Goal: Information Seeking & Learning: Understand process/instructions

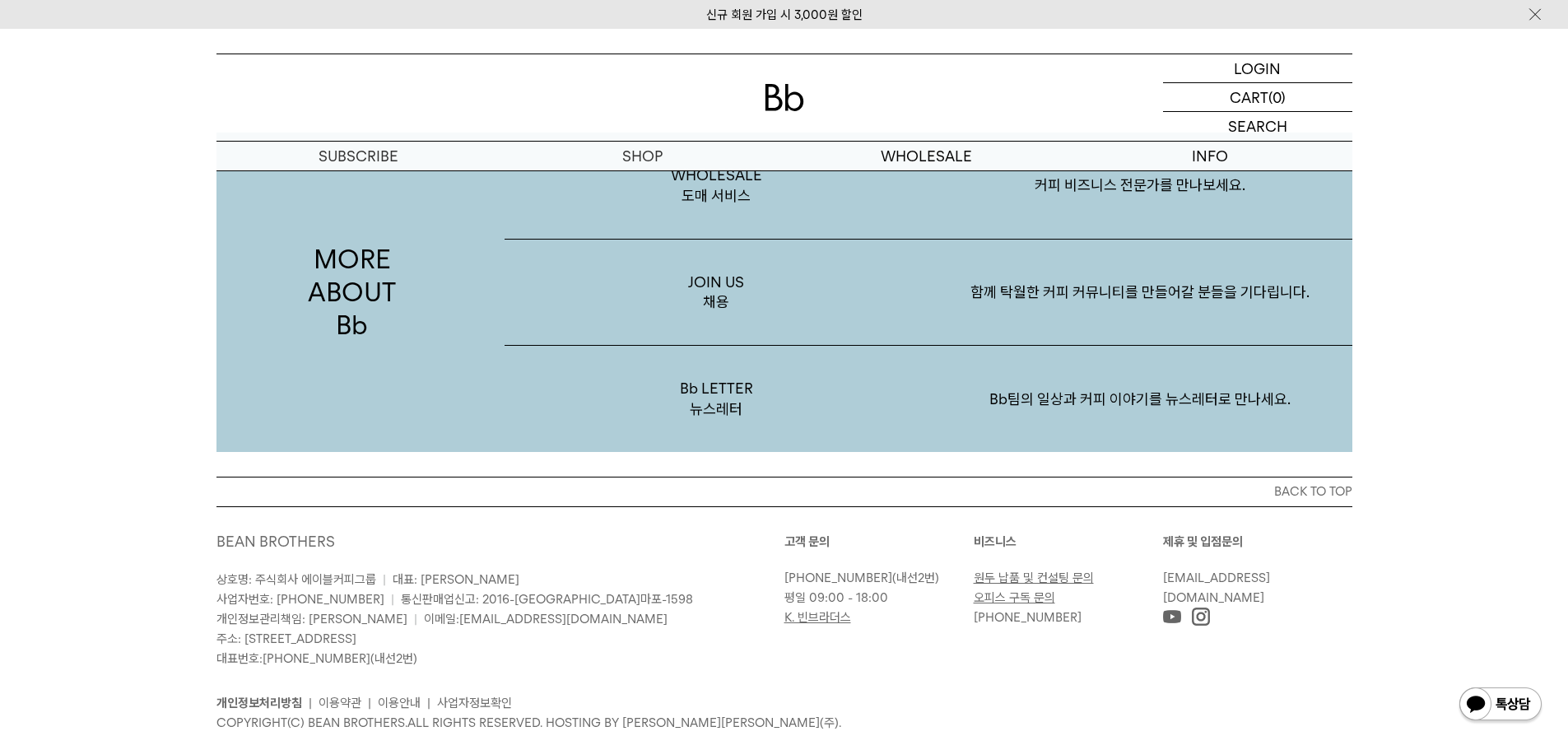
scroll to position [3190, 0]
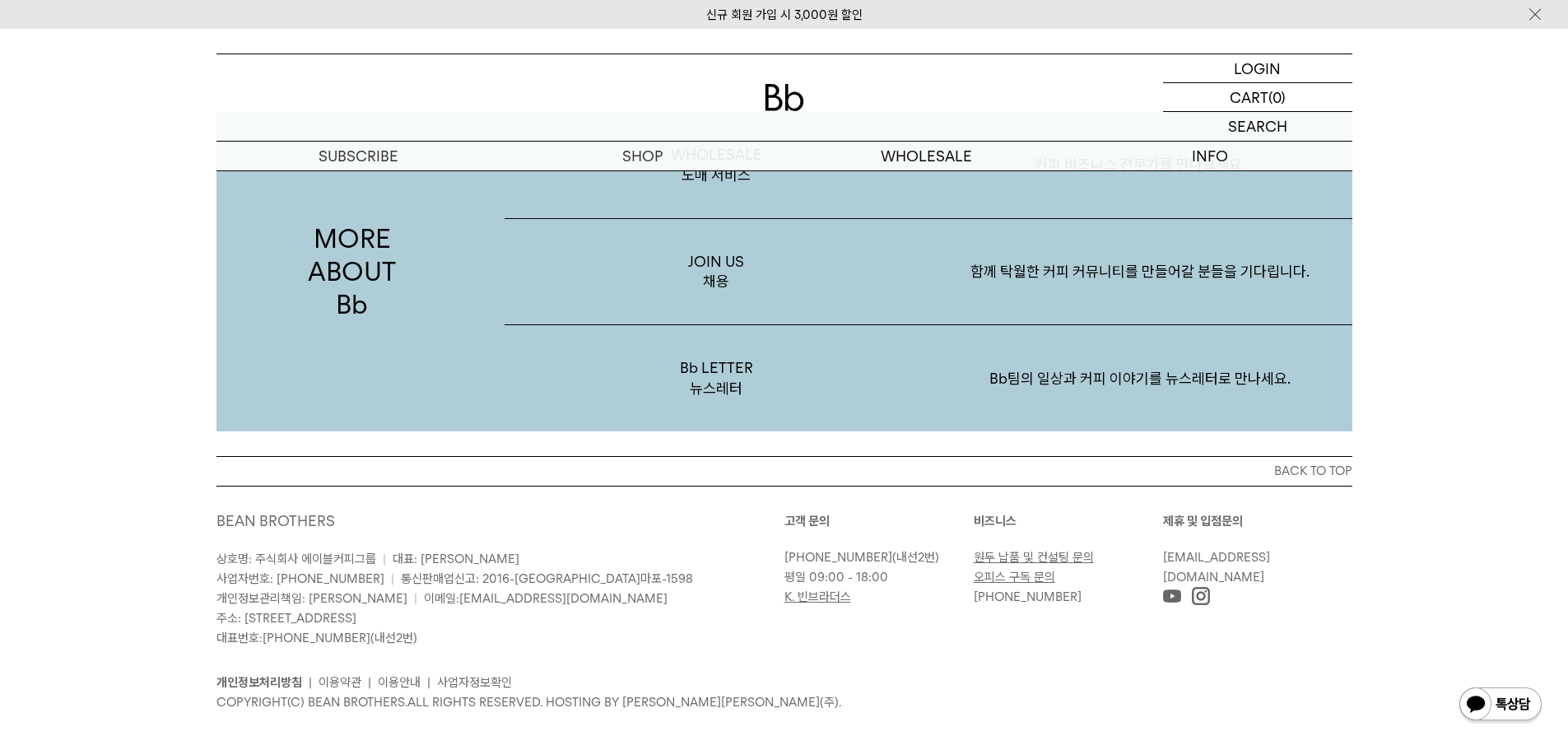
click at [262, 675] on link "개인정보처리방침" at bounding box center [259, 682] width 85 height 15
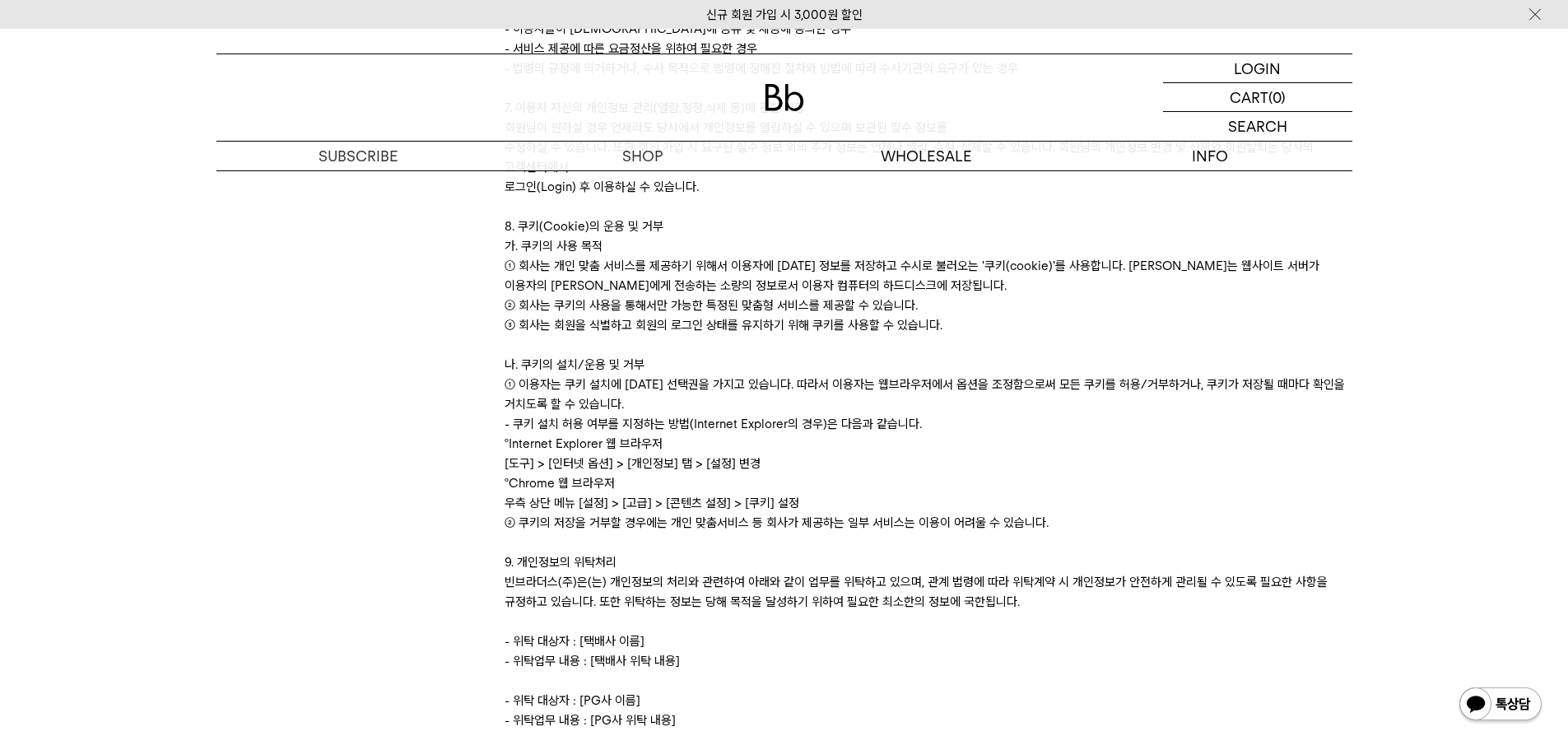
scroll to position [2223, 0]
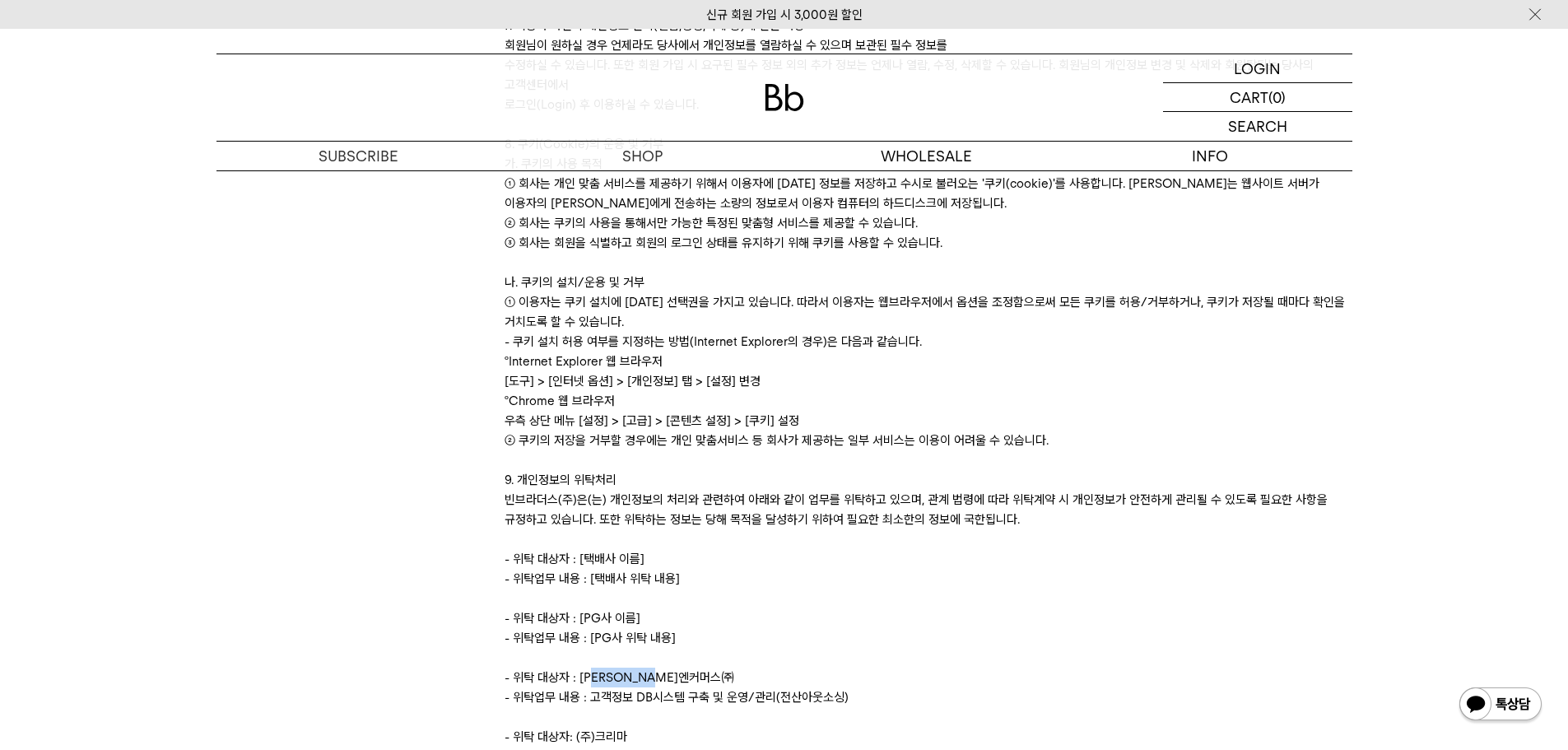
drag, startPoint x: 710, startPoint y: 631, endPoint x: 593, endPoint y: 628, distance: 117.0
click at [593, 628] on div "[ 개인정보처리방침 ] 빈브라더스(주)는 이용자의 개인정보를 보호하고 이와 관련한 고충을 신속하고 원활하게 처리할 수 있도록 다음과 같이 개인…" at bounding box center [928, 65] width 848 height 3932
click at [770, 591] on div "[ 개인정보처리방침 ] 빈브라더스(주)는 이용자의 개인정보를 보호하고 이와 관련한 고충을 신속하고 원활하게 처리할 수 있도록 다음과 같이 개인…" at bounding box center [928, 65] width 848 height 3932
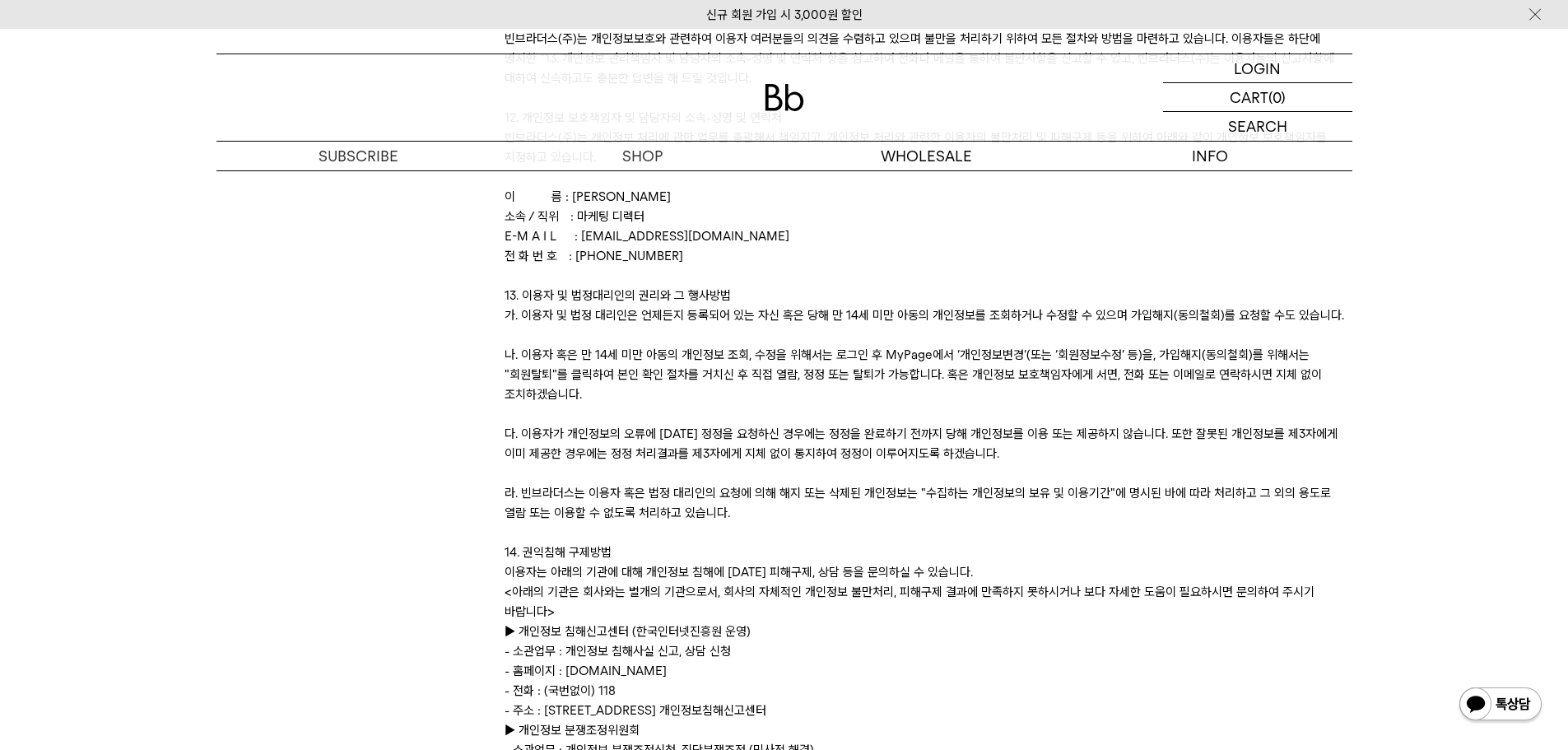
scroll to position [3293, 0]
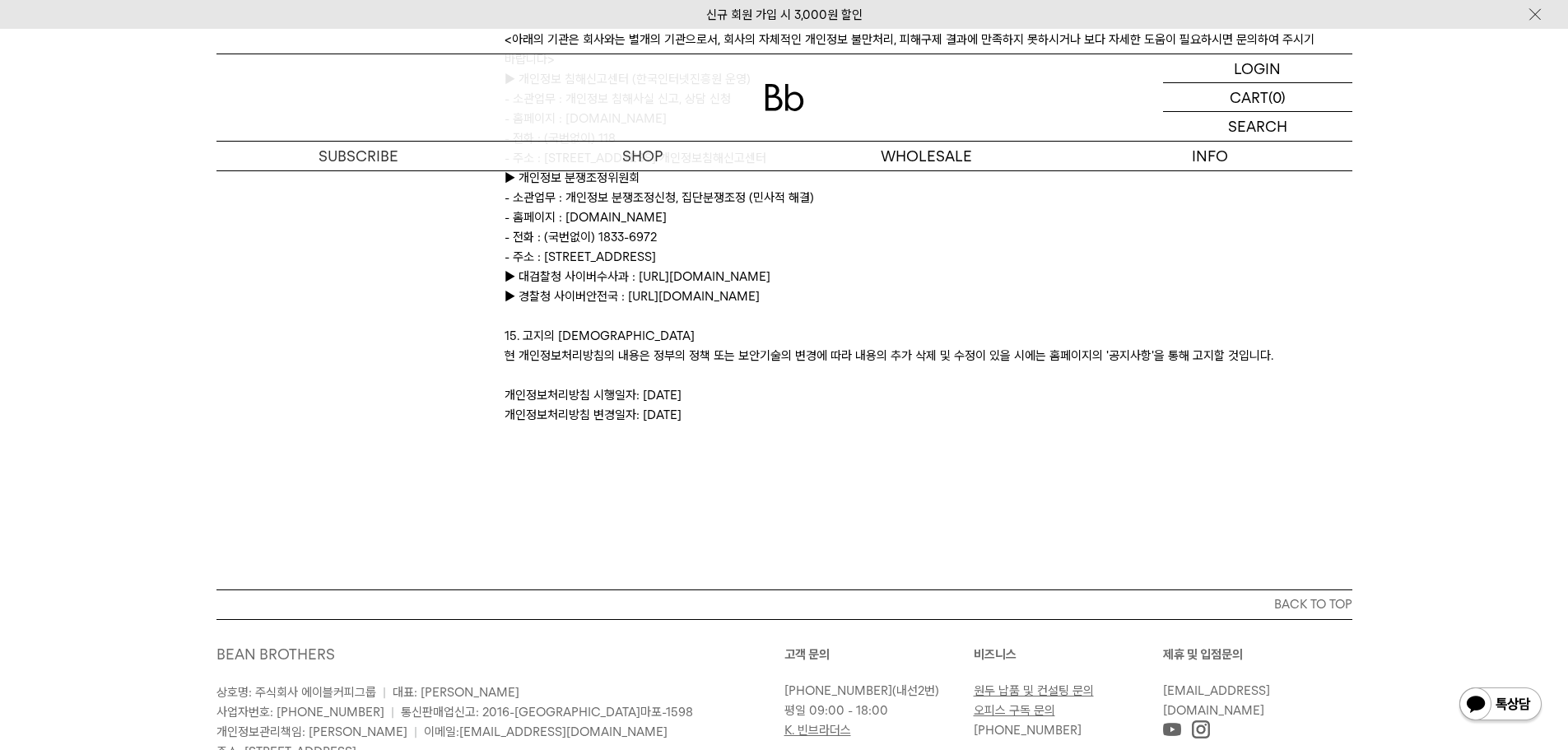
scroll to position [3943, 0]
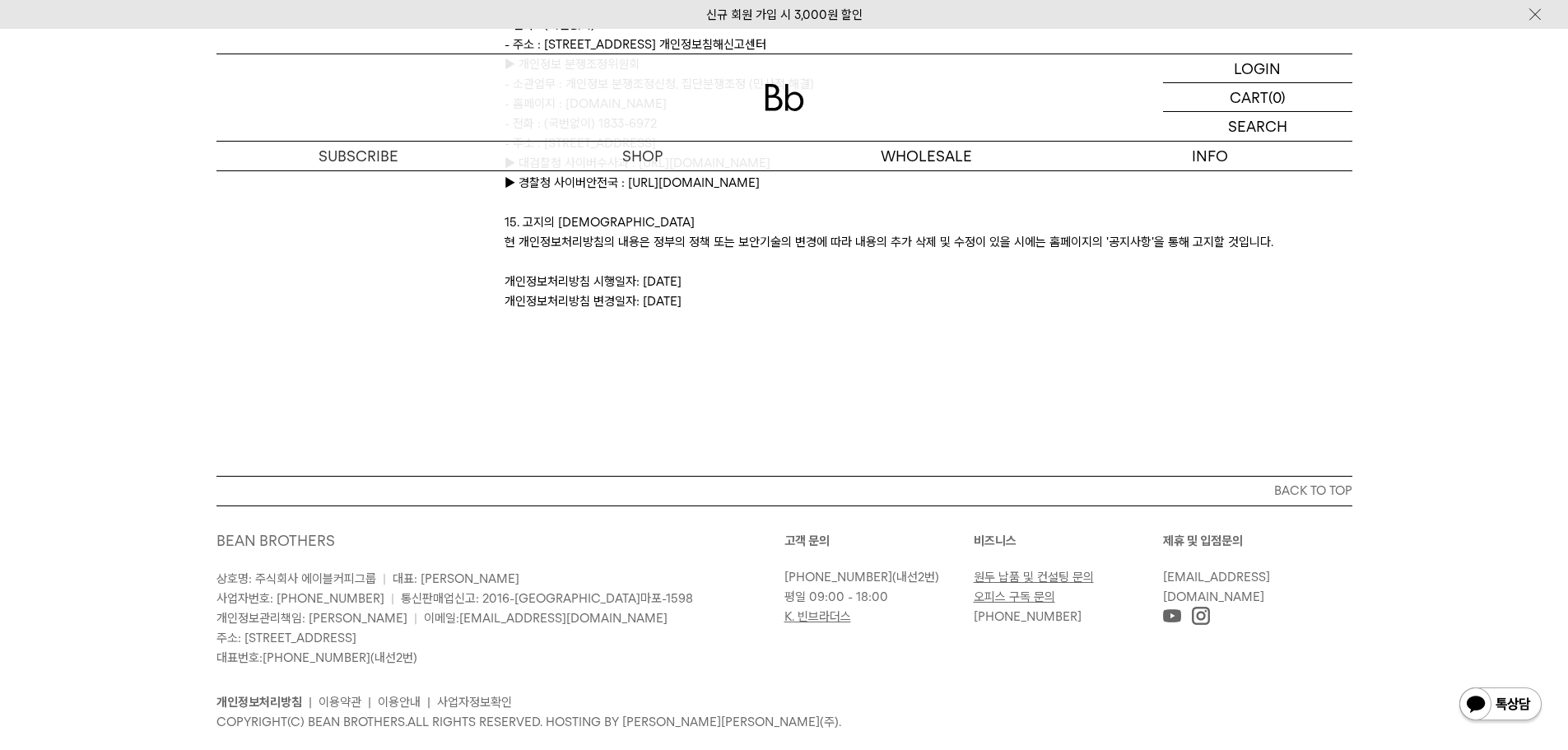
click at [462, 695] on link "사업자정보확인" at bounding box center [474, 701] width 75 height 15
click at [390, 695] on link "이용안내" at bounding box center [399, 701] width 43 height 15
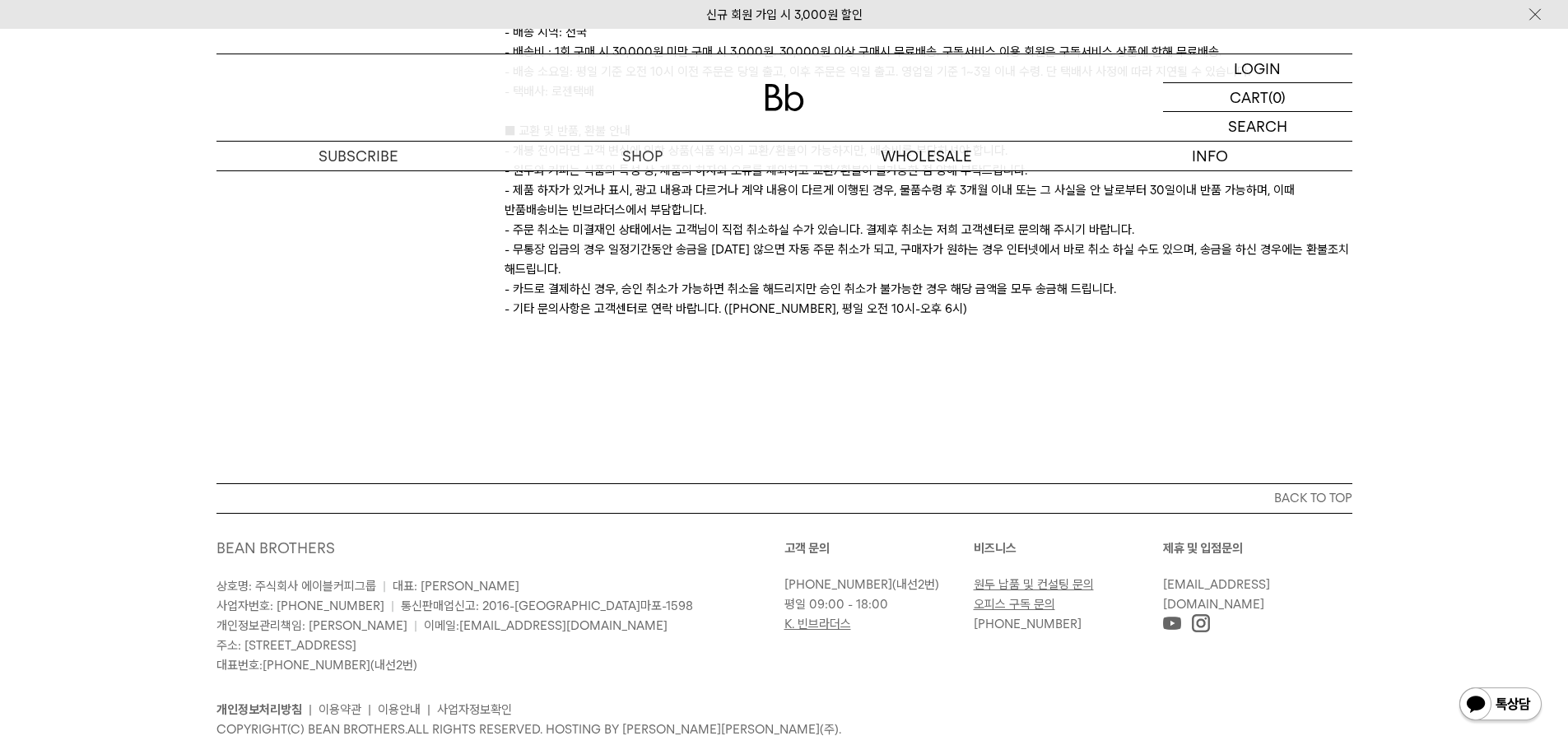
scroll to position [564, 0]
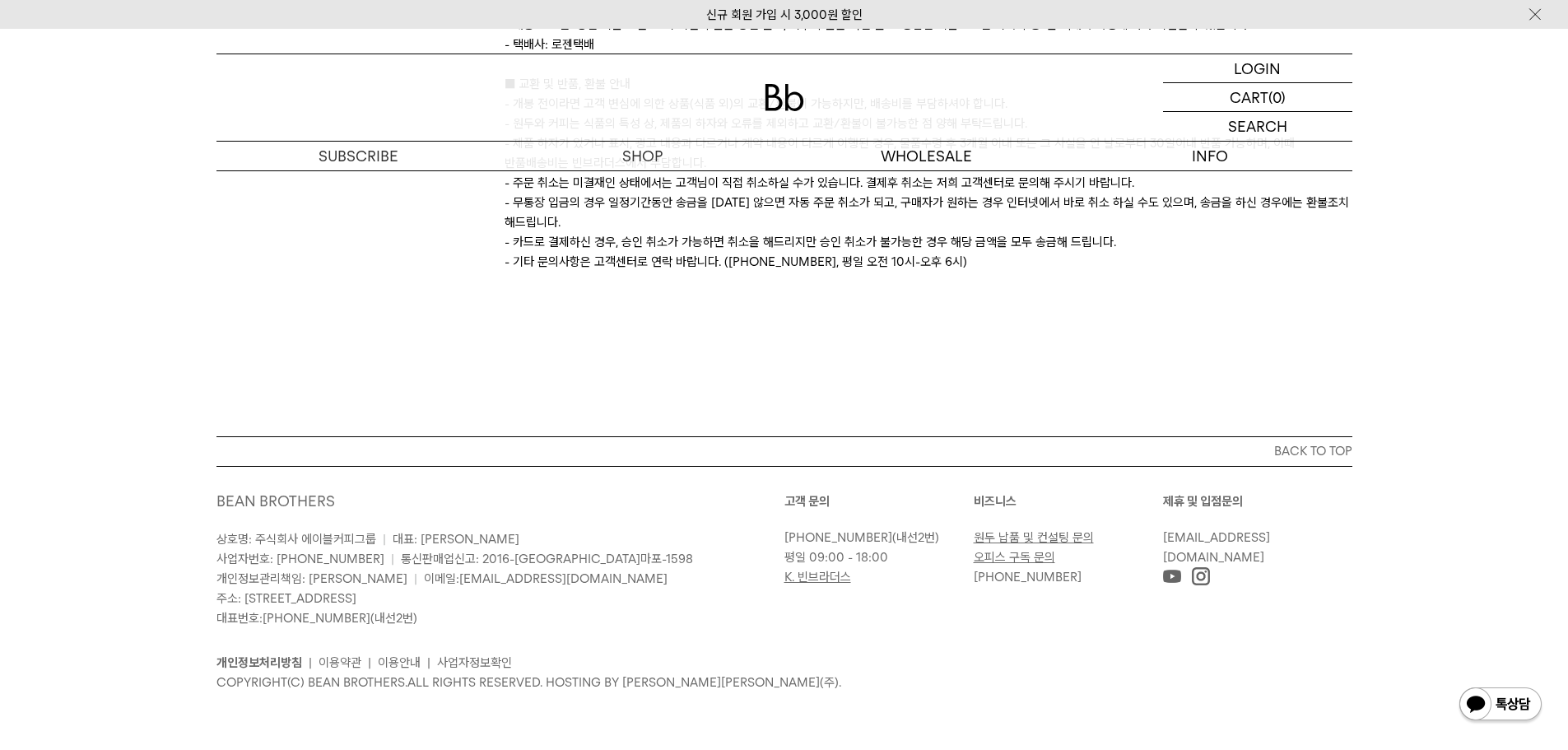
click at [270, 660] on link "개인정보처리방침" at bounding box center [259, 662] width 85 height 15
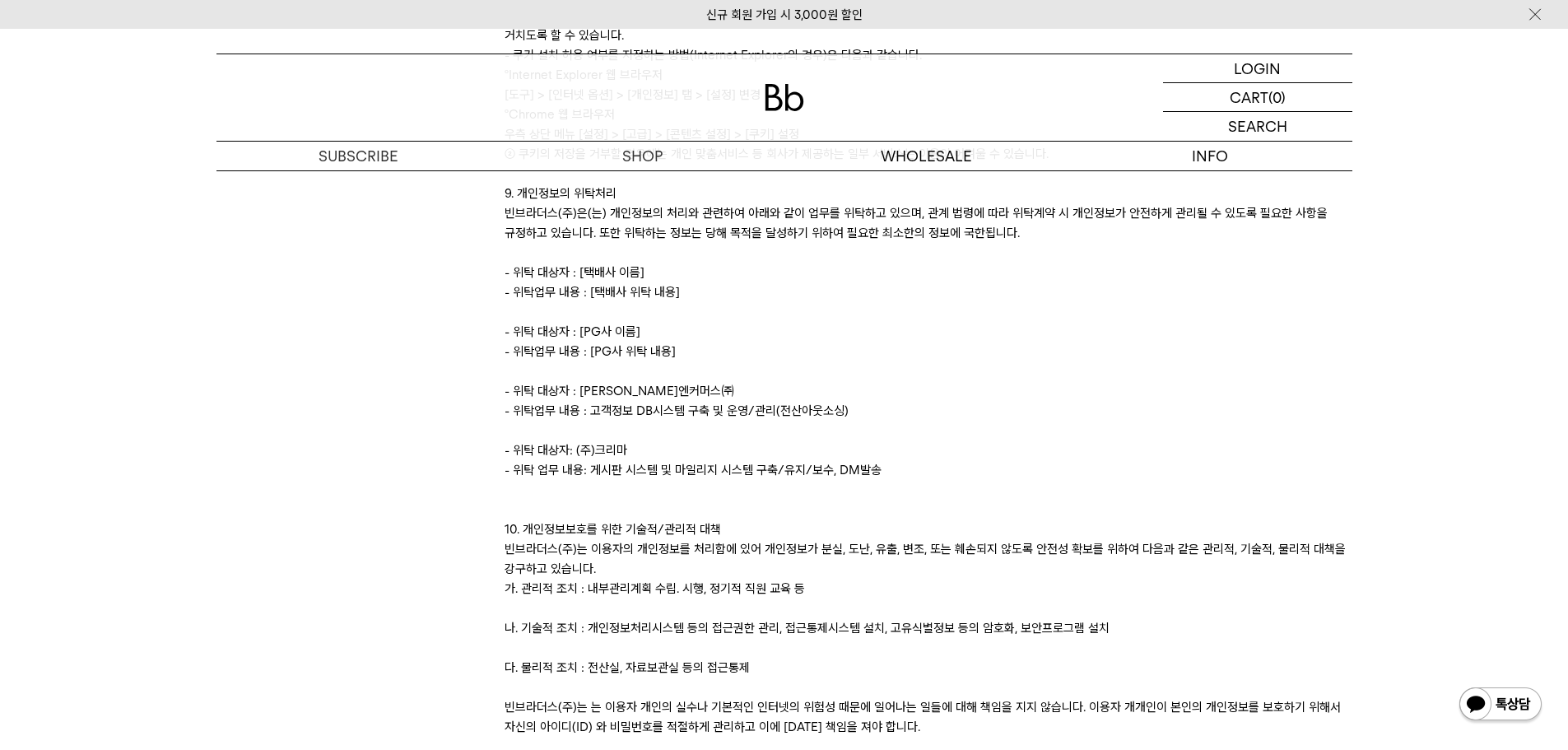
scroll to position [2470, 0]
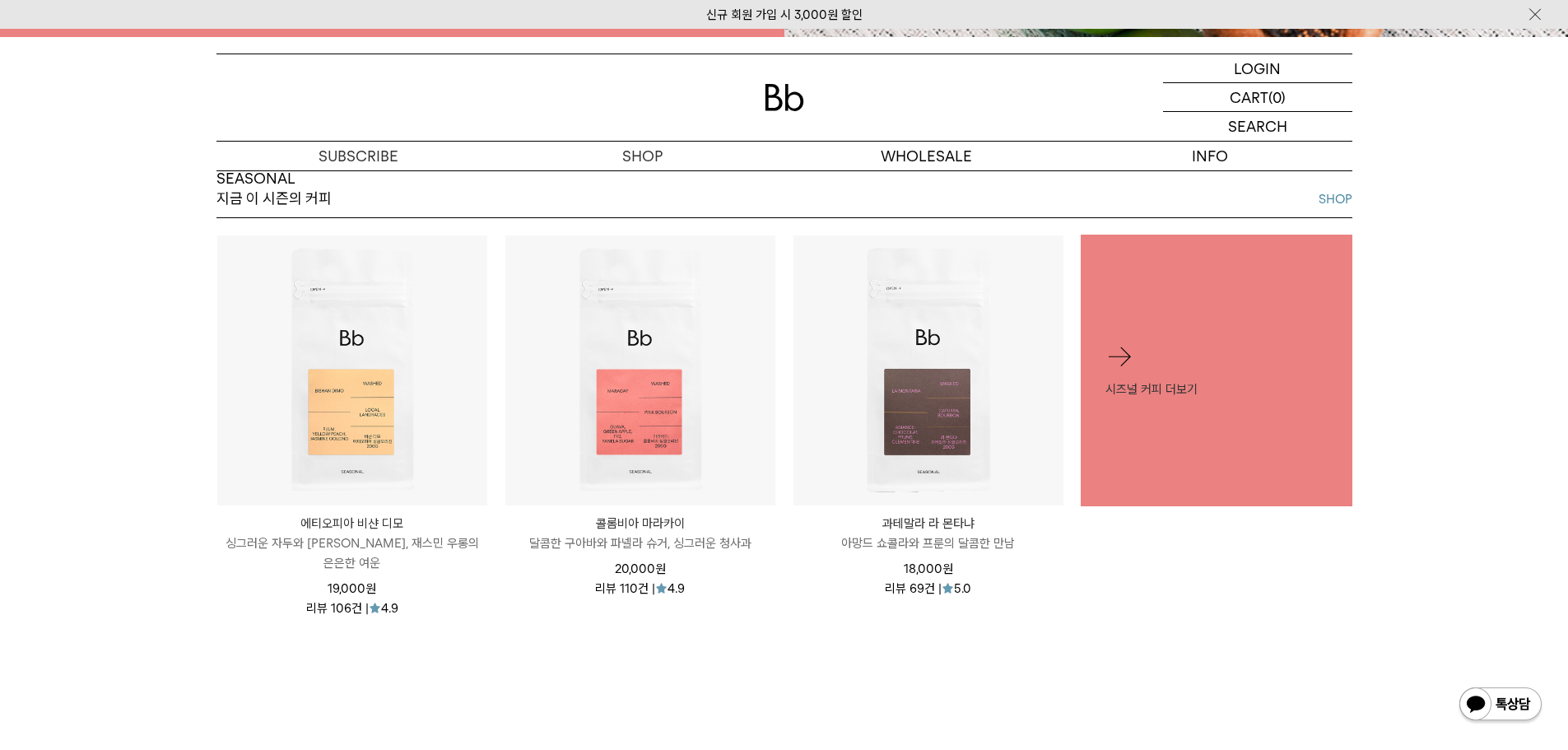
scroll to position [576, 0]
